Goal: Task Accomplishment & Management: Use online tool/utility

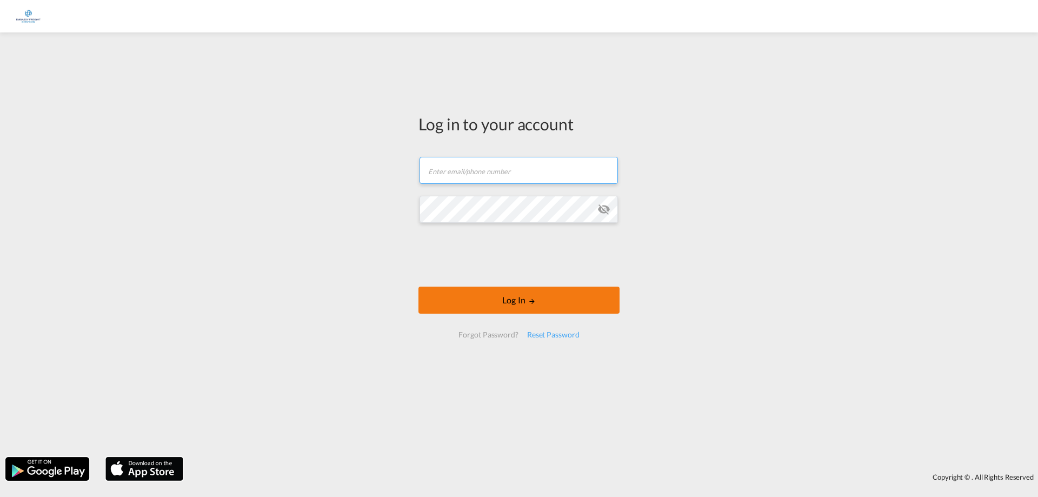
type input "[EMAIL_ADDRESS][DOMAIN_NAME]"
click at [501, 300] on button "Log In" at bounding box center [519, 300] width 201 height 27
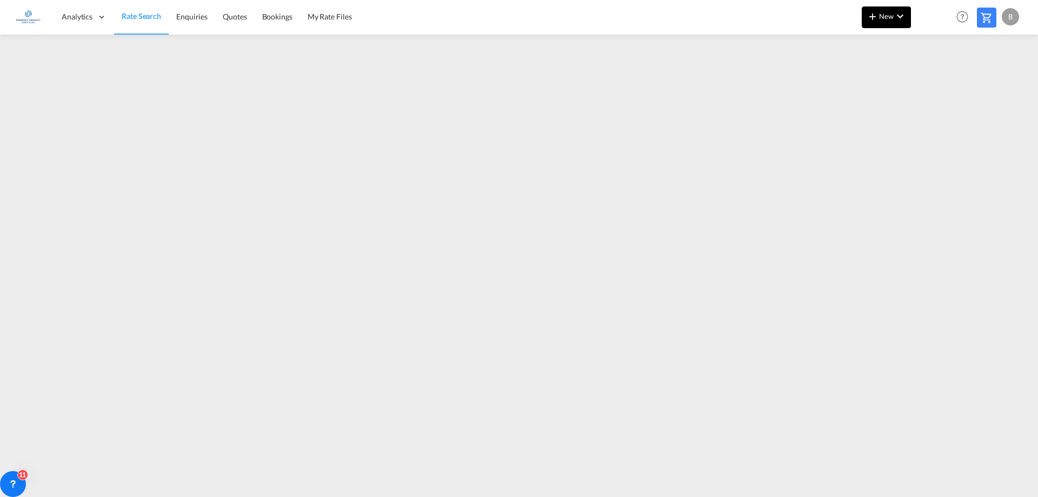
click at [905, 16] on md-icon "icon-chevron-down" at bounding box center [900, 16] width 13 height 13
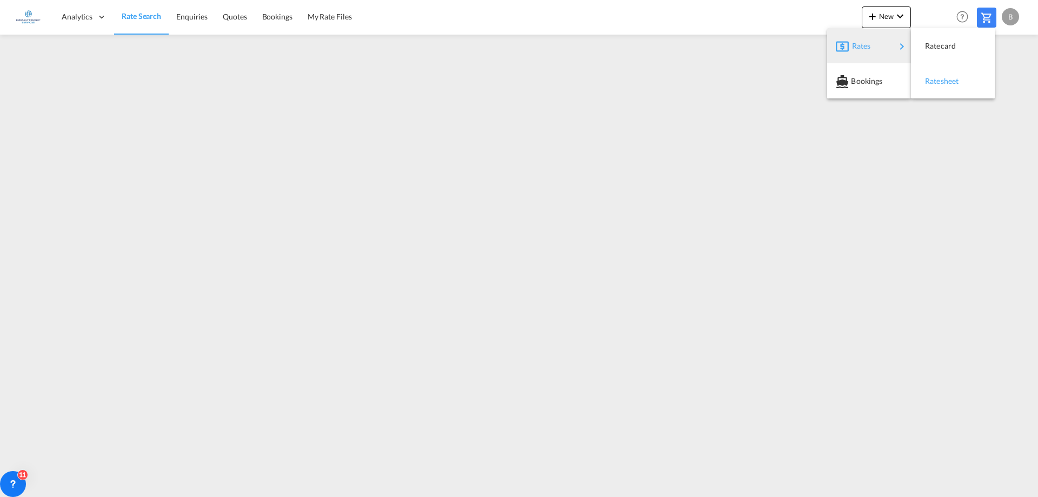
click at [939, 90] on div "Ratesheet" at bounding box center [945, 81] width 40 height 27
